Goal: Find specific page/section: Locate a particular part of the current website

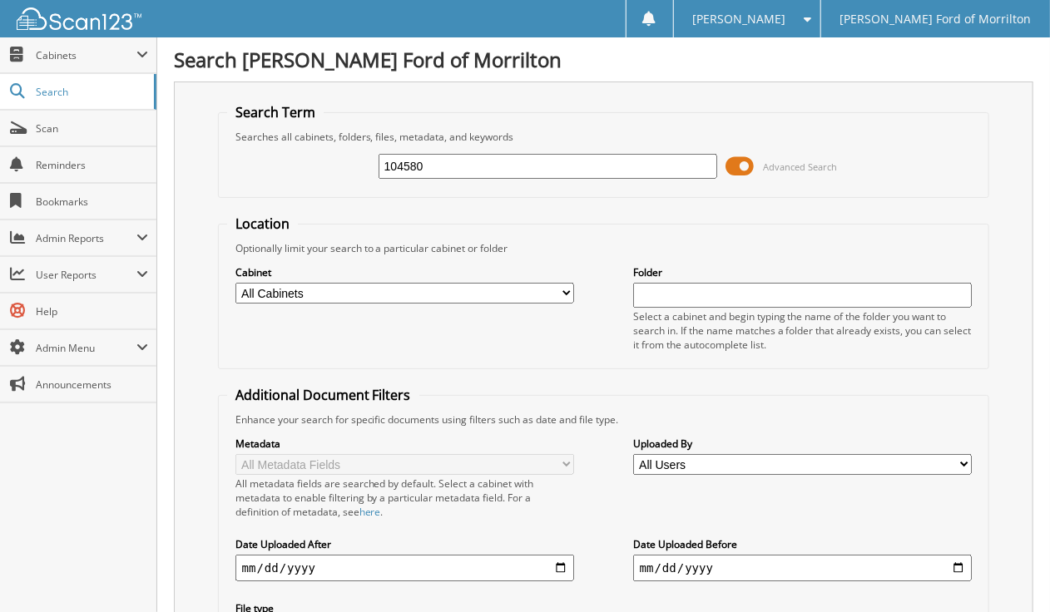
type input "104580"
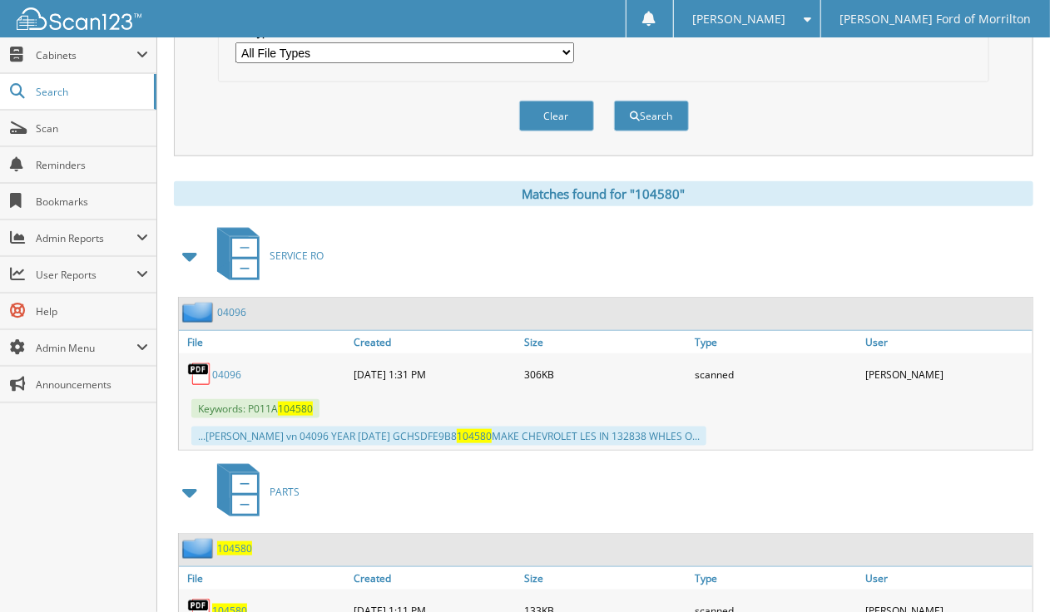
scroll to position [660, 0]
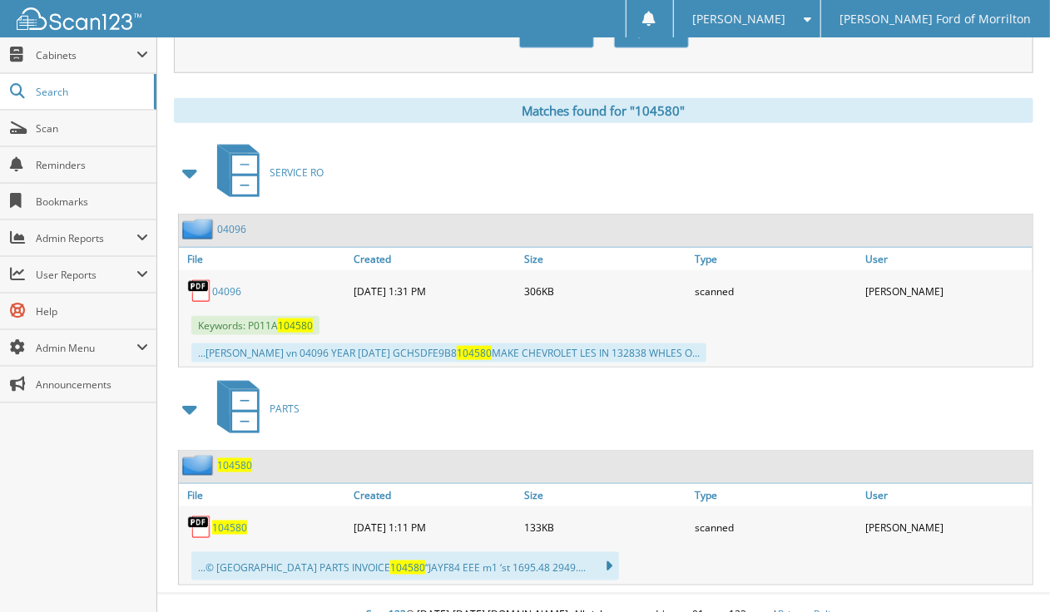
click at [231, 458] on span "104580" at bounding box center [234, 465] width 35 height 14
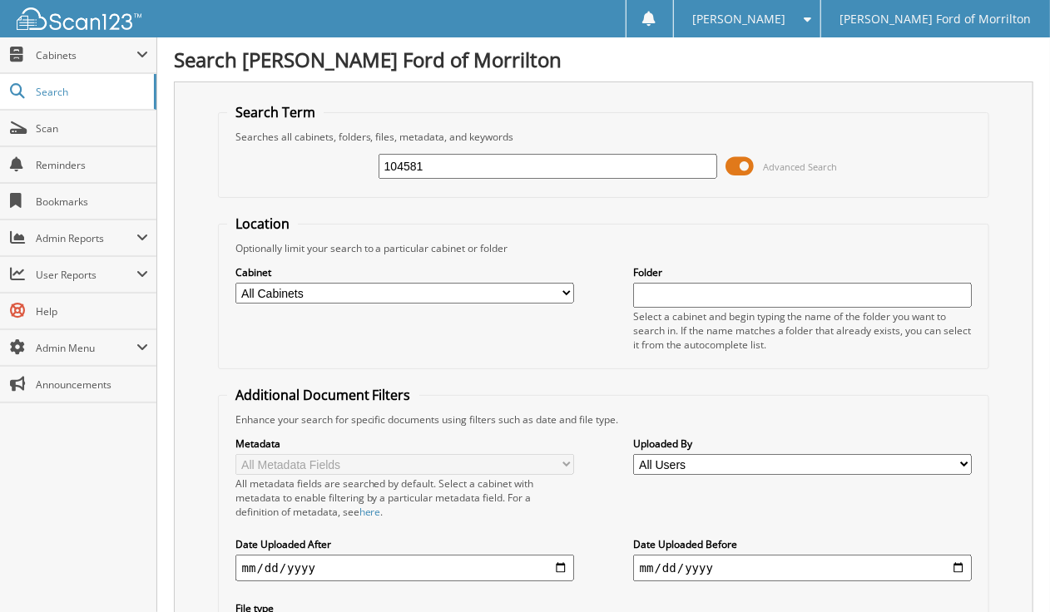
type input "104581"
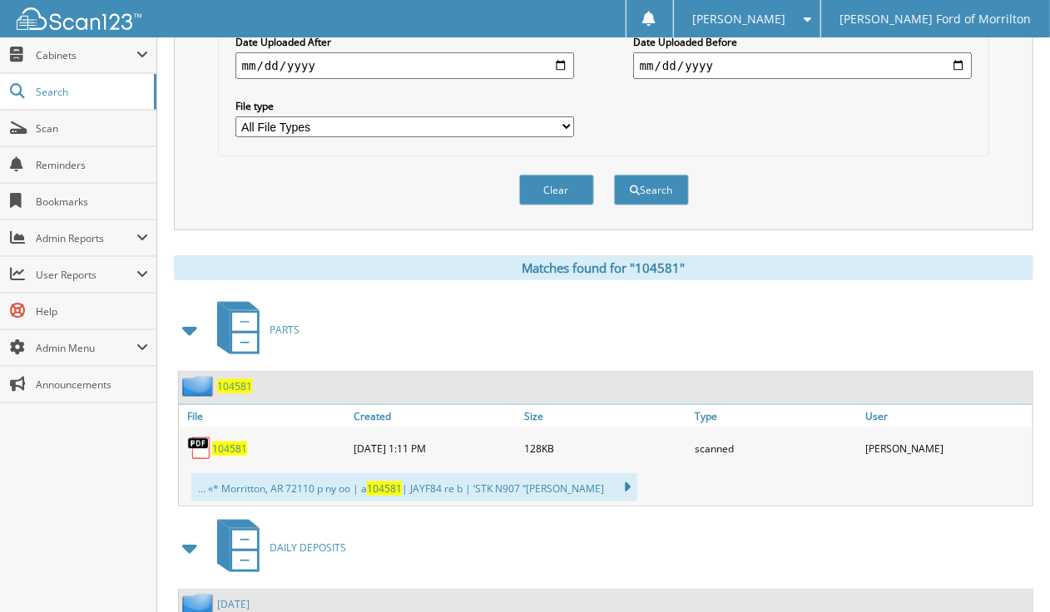
scroll to position [582, 0]
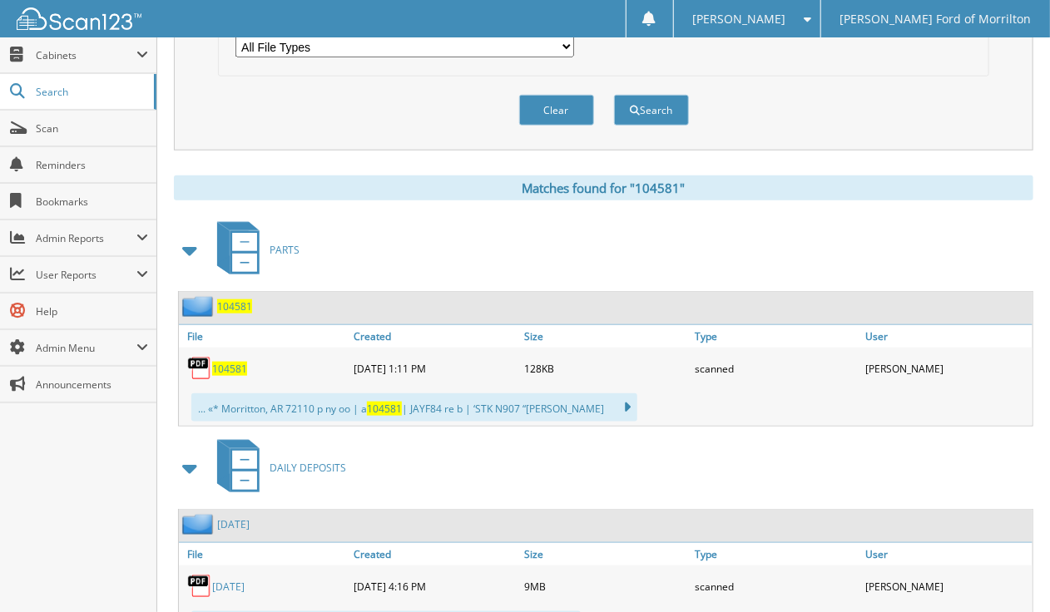
click at [239, 299] on span "104581" at bounding box center [234, 306] width 35 height 14
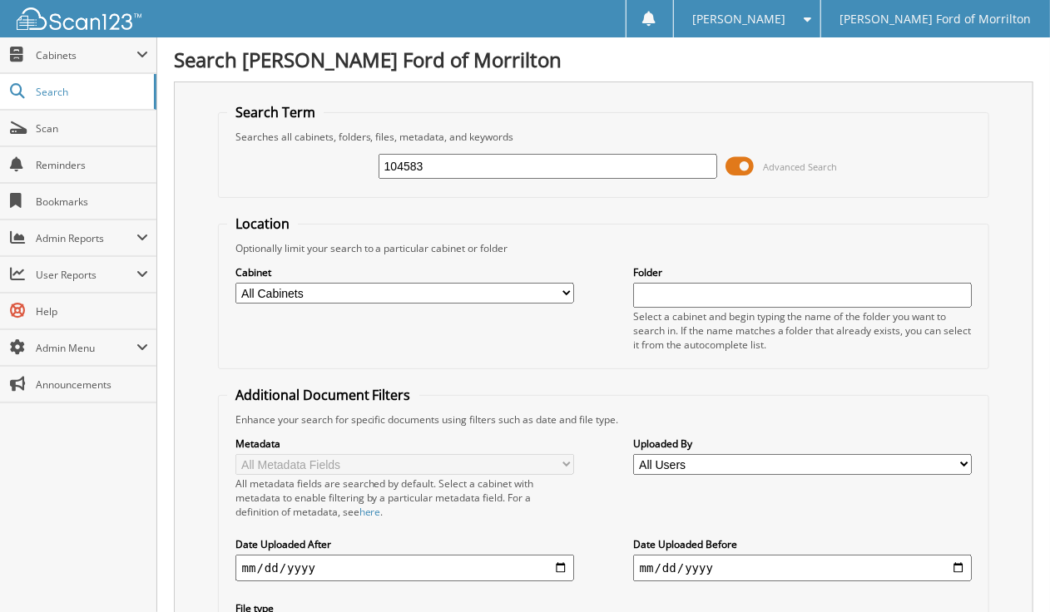
type input "104583"
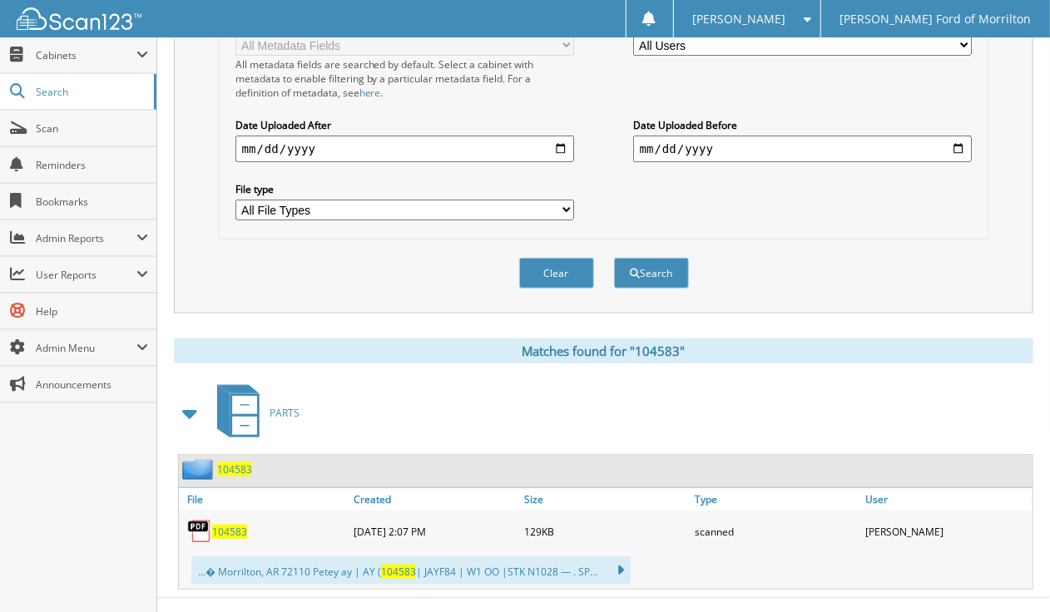
scroll to position [428, 0]
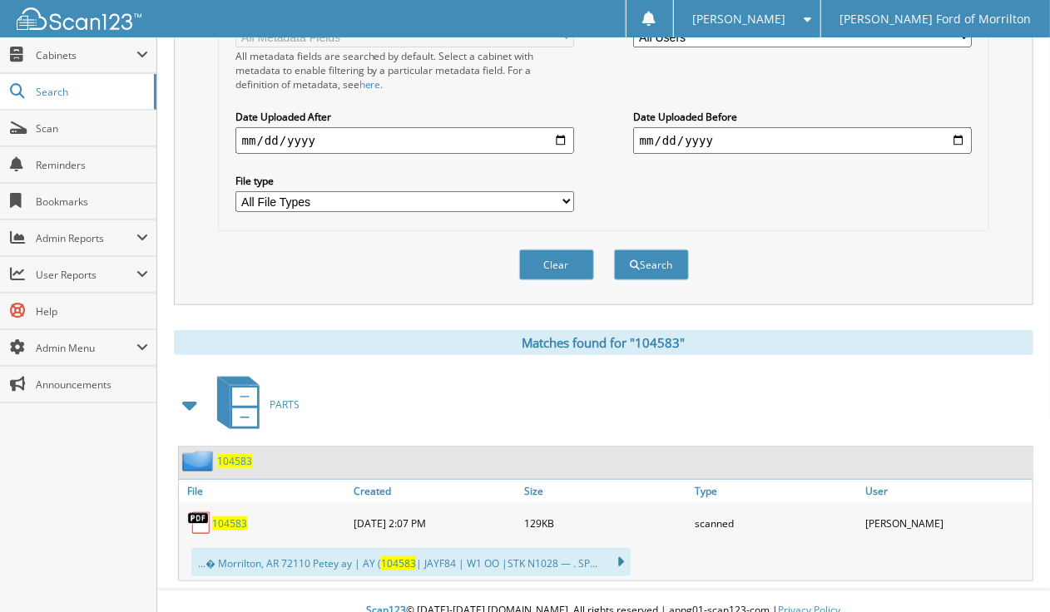
click at [240, 454] on span "104583" at bounding box center [234, 461] width 35 height 14
